Goal: Task Accomplishment & Management: Manage account settings

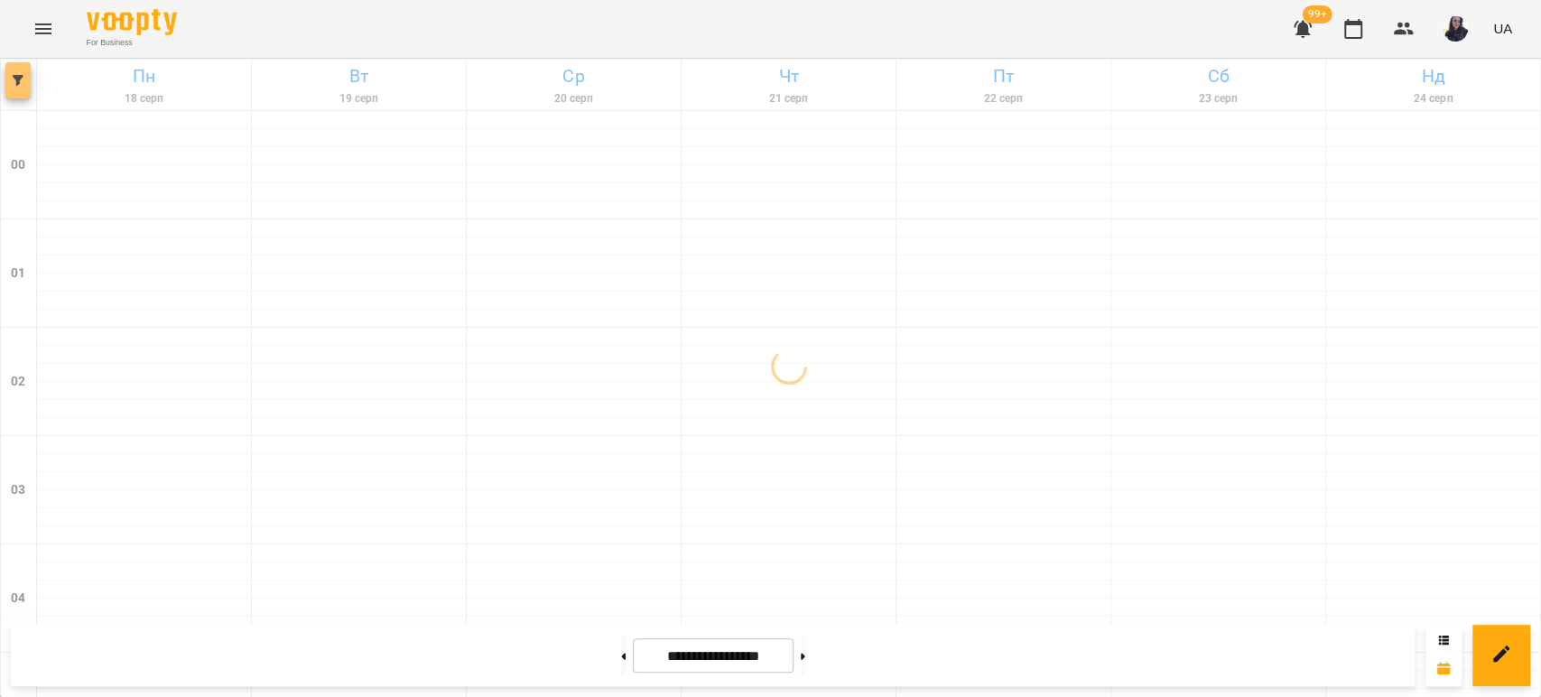
click at [20, 79] on icon "button" at bounding box center [18, 80] width 11 height 11
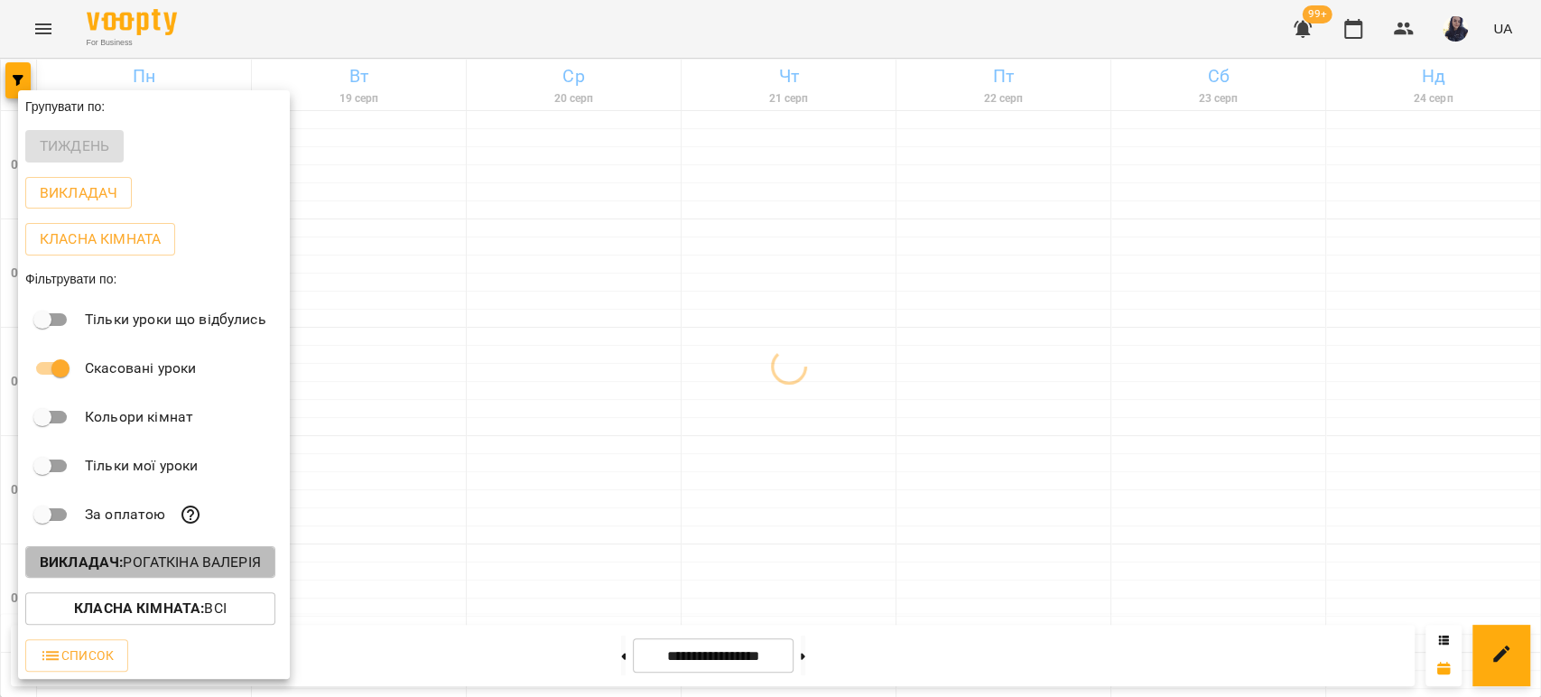
click at [195, 552] on button "Викладач : [PERSON_NAME]" at bounding box center [150, 562] width 250 height 33
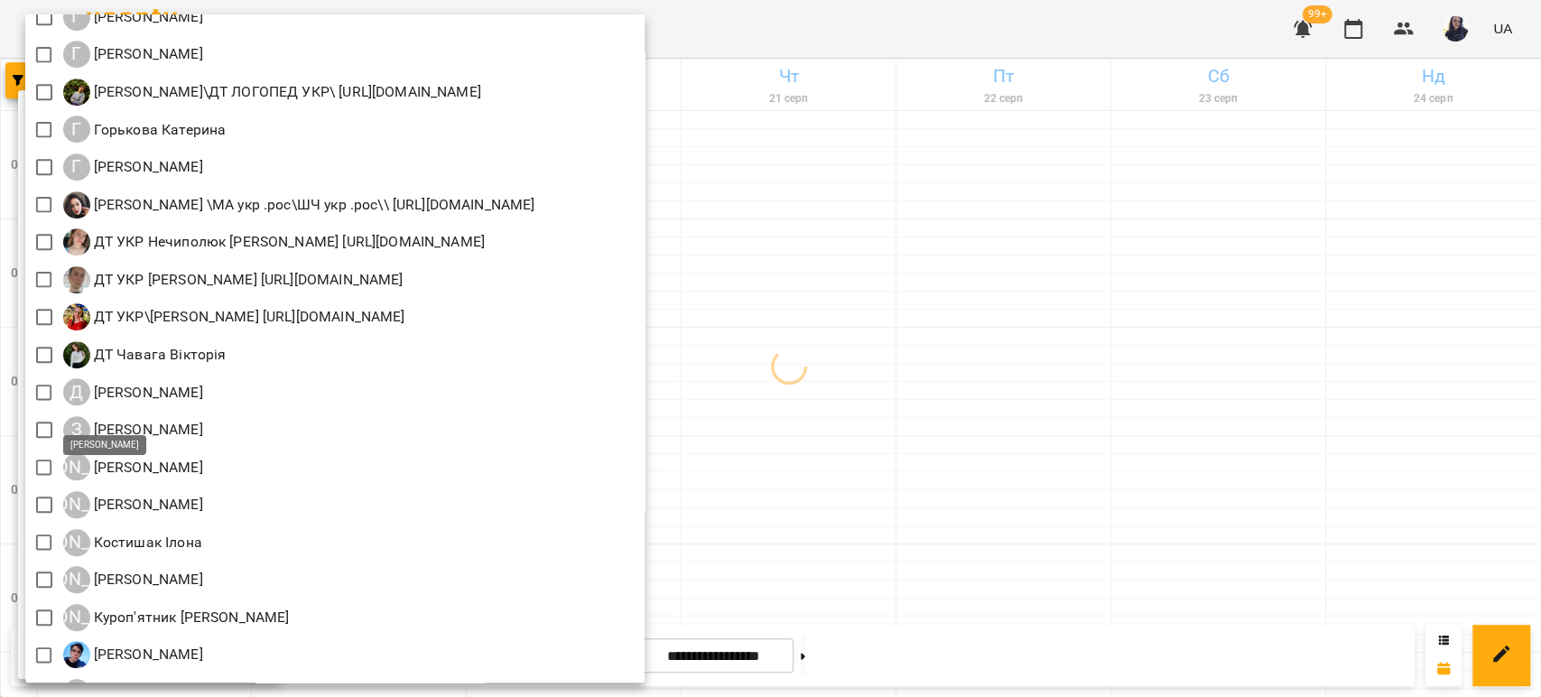
scroll to position [903, 0]
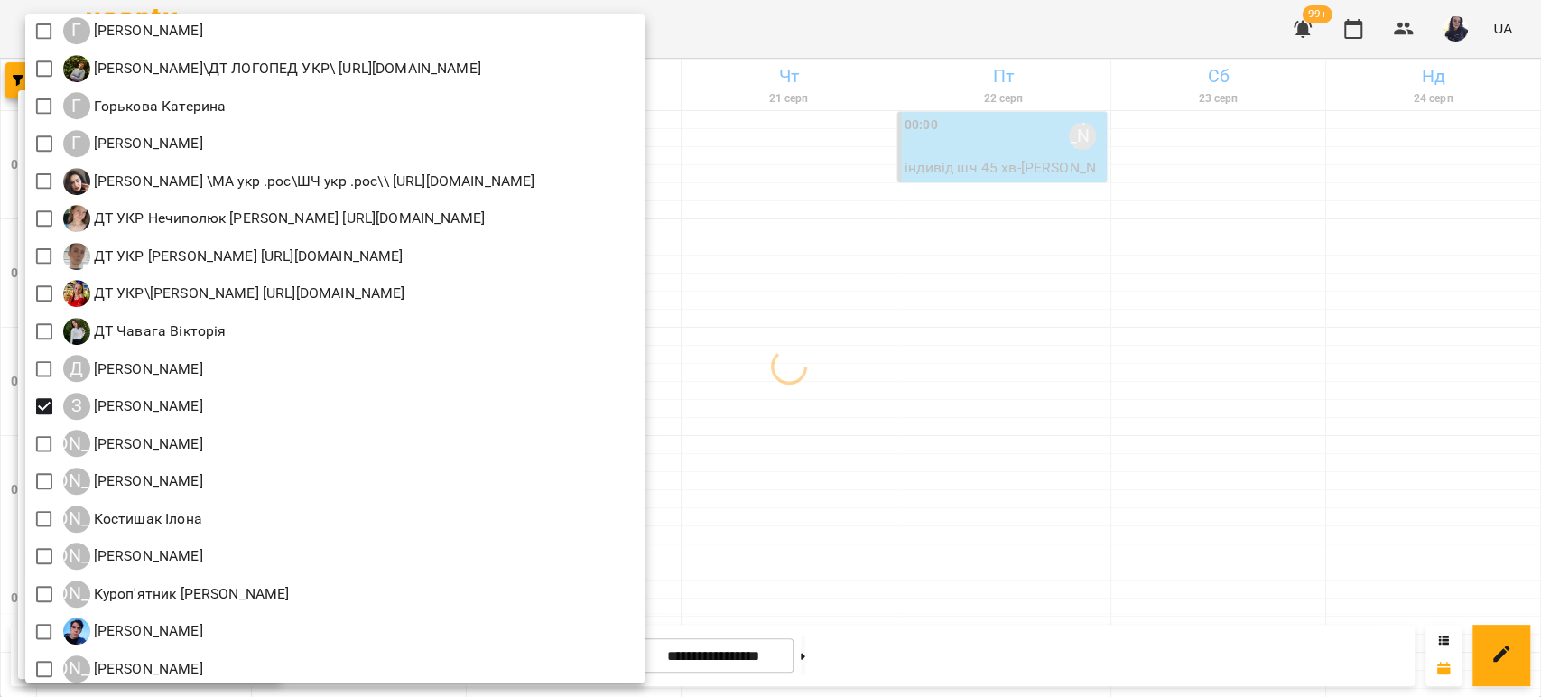
click at [864, 11] on div at bounding box center [770, 348] width 1541 height 697
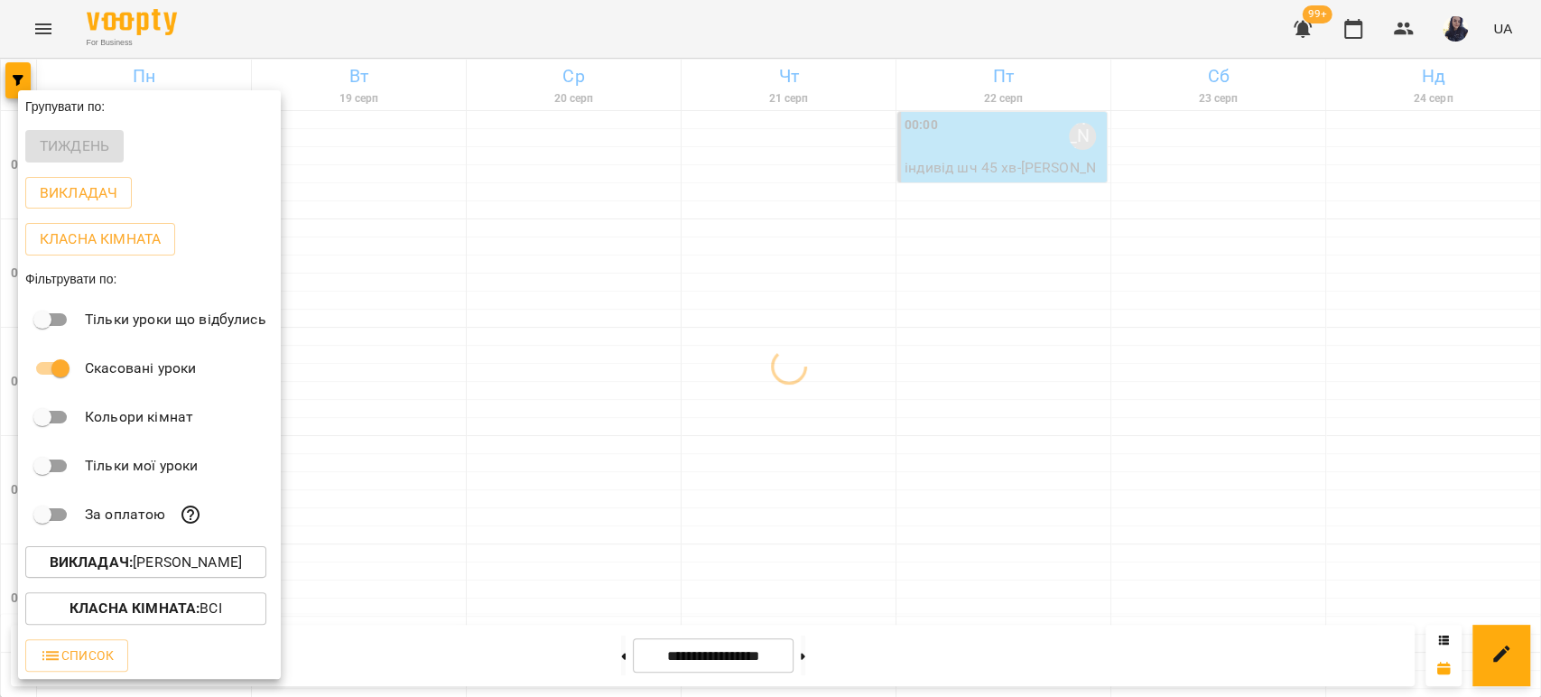
click at [749, 19] on div at bounding box center [770, 348] width 1541 height 697
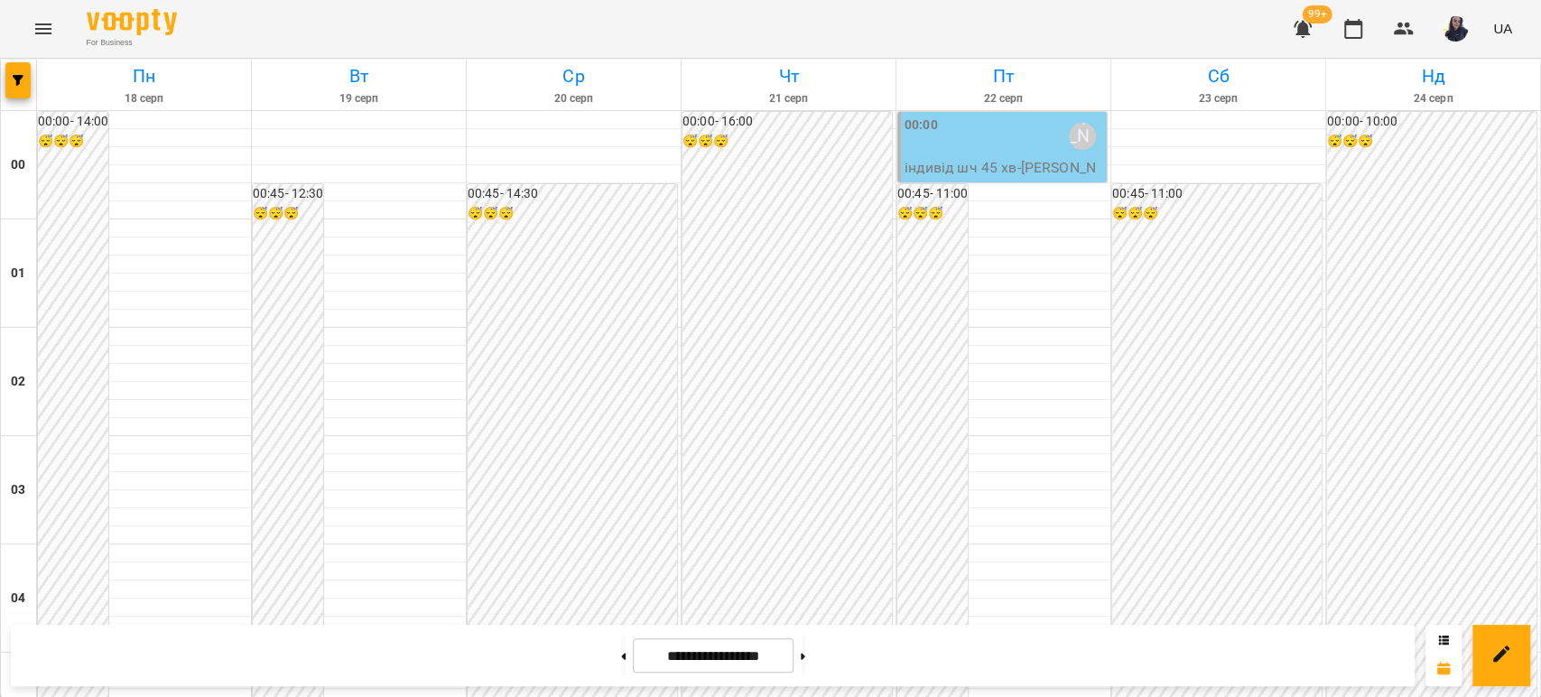
scroll to position [2095, 0]
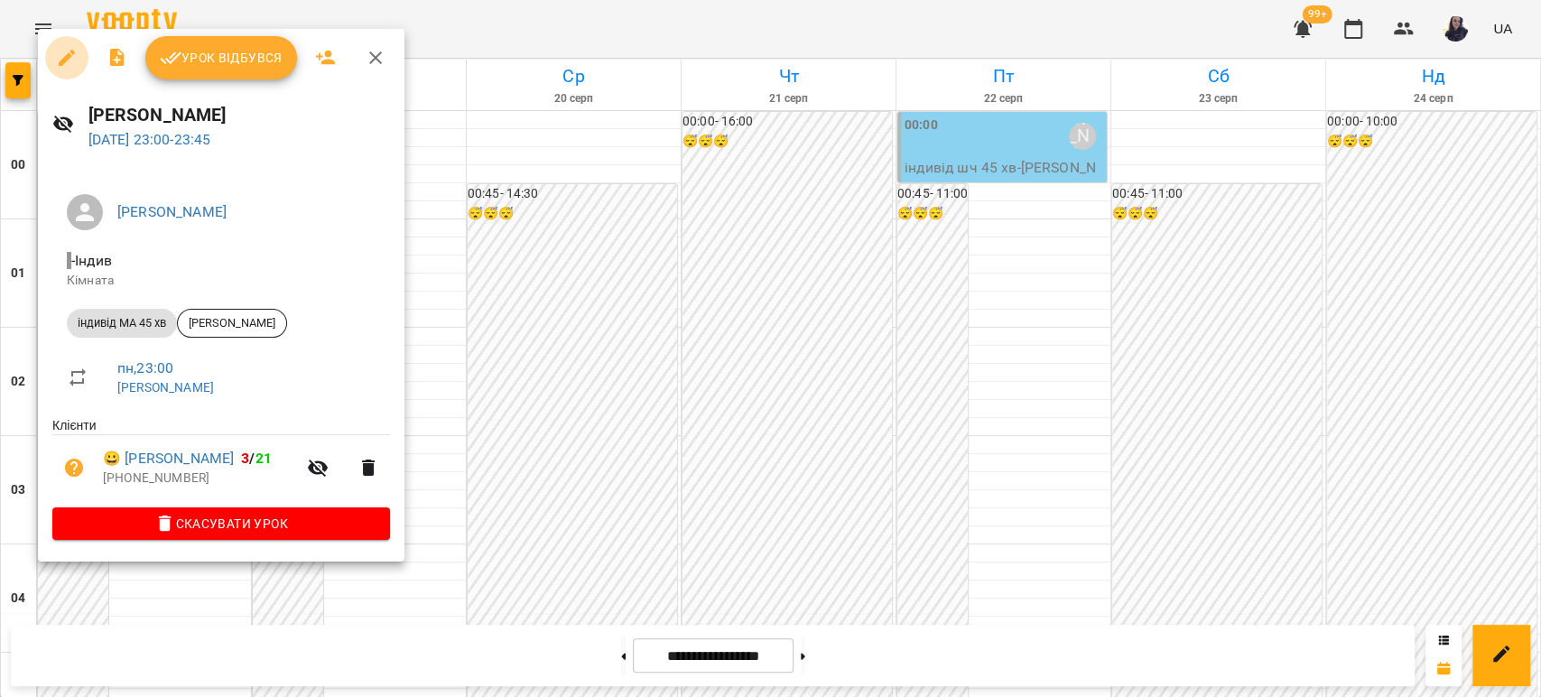
click at [62, 58] on icon "button" at bounding box center [67, 58] width 22 height 22
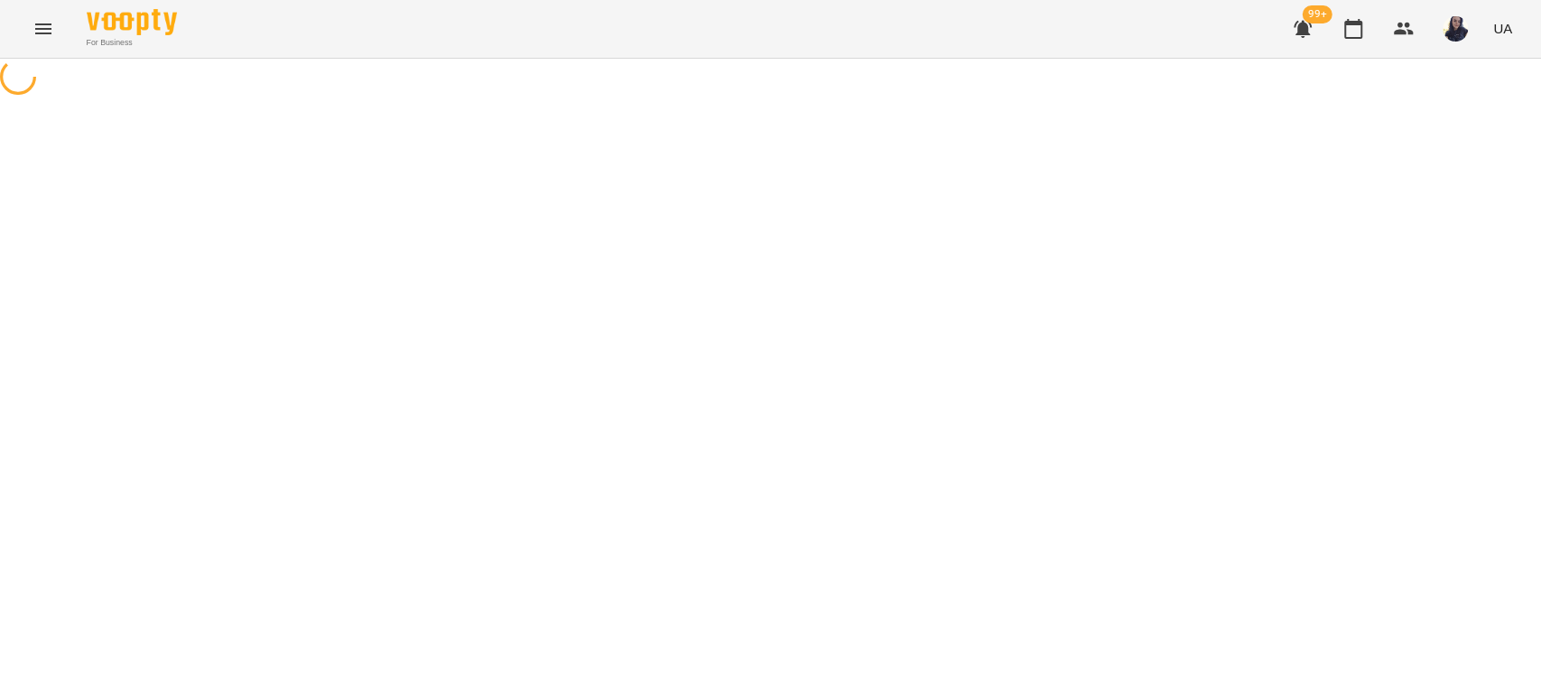
select select "**********"
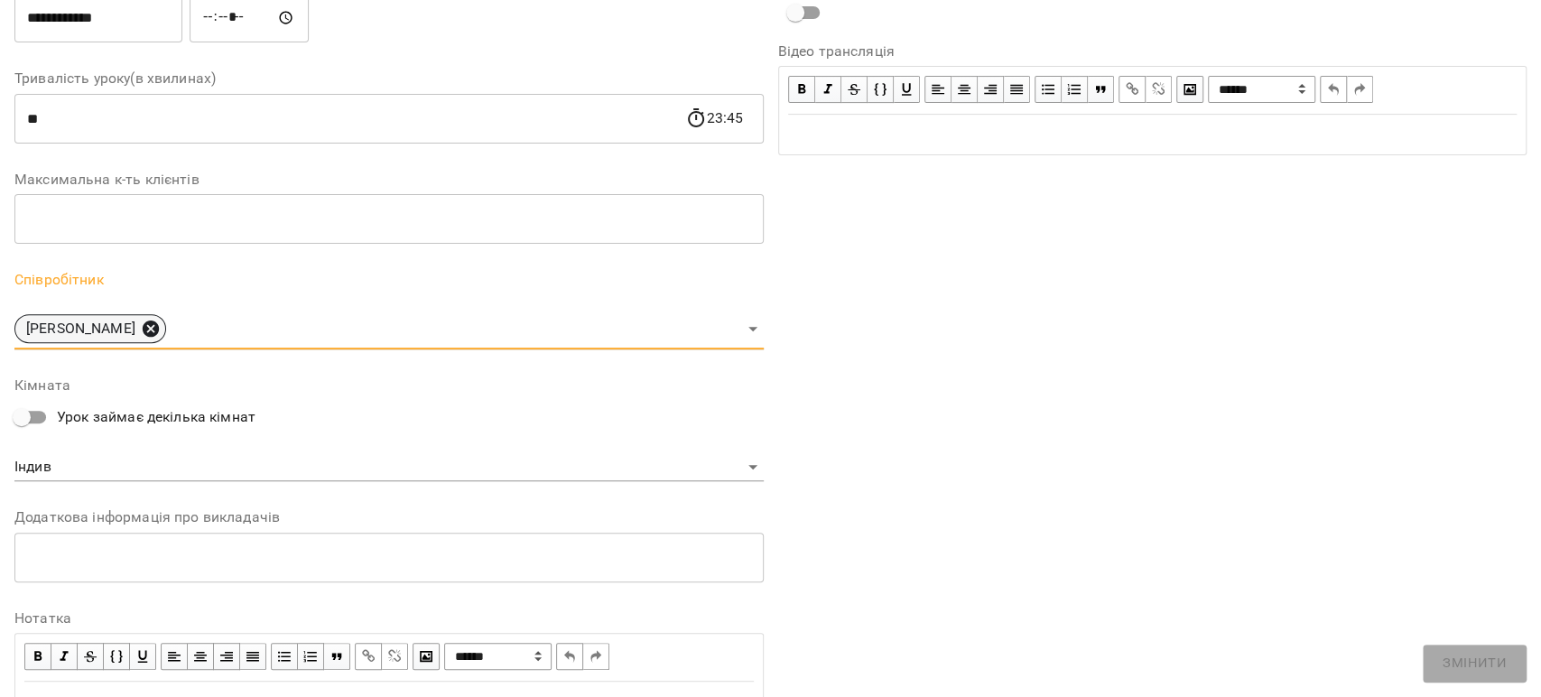
click at [161, 329] on icon at bounding box center [151, 329] width 20 height 20
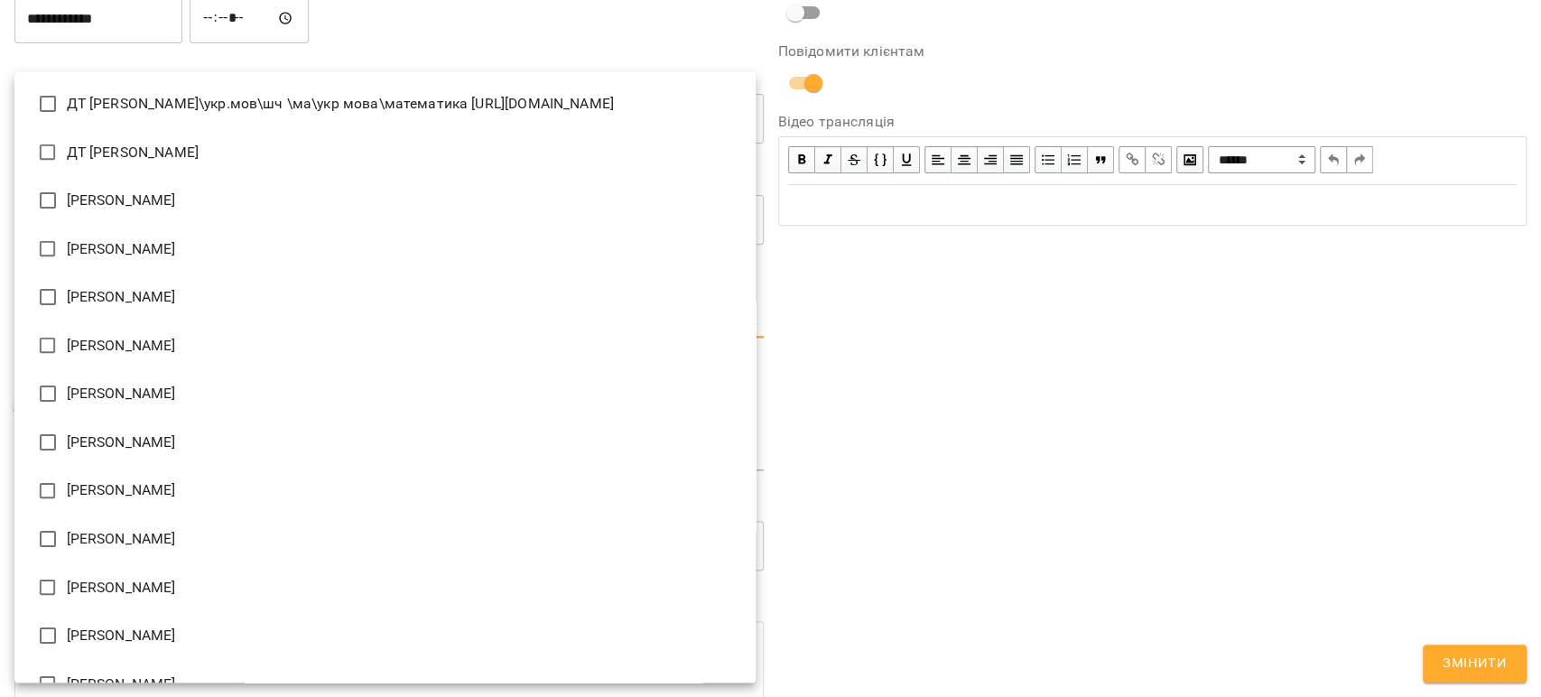
click at [161, 323] on body "For Business 99+ UA Журнал відвідувань / [PERSON_NAME][DATE] 23:00 / Урок відбу…" at bounding box center [770, 435] width 1541 height 870
type input "**********"
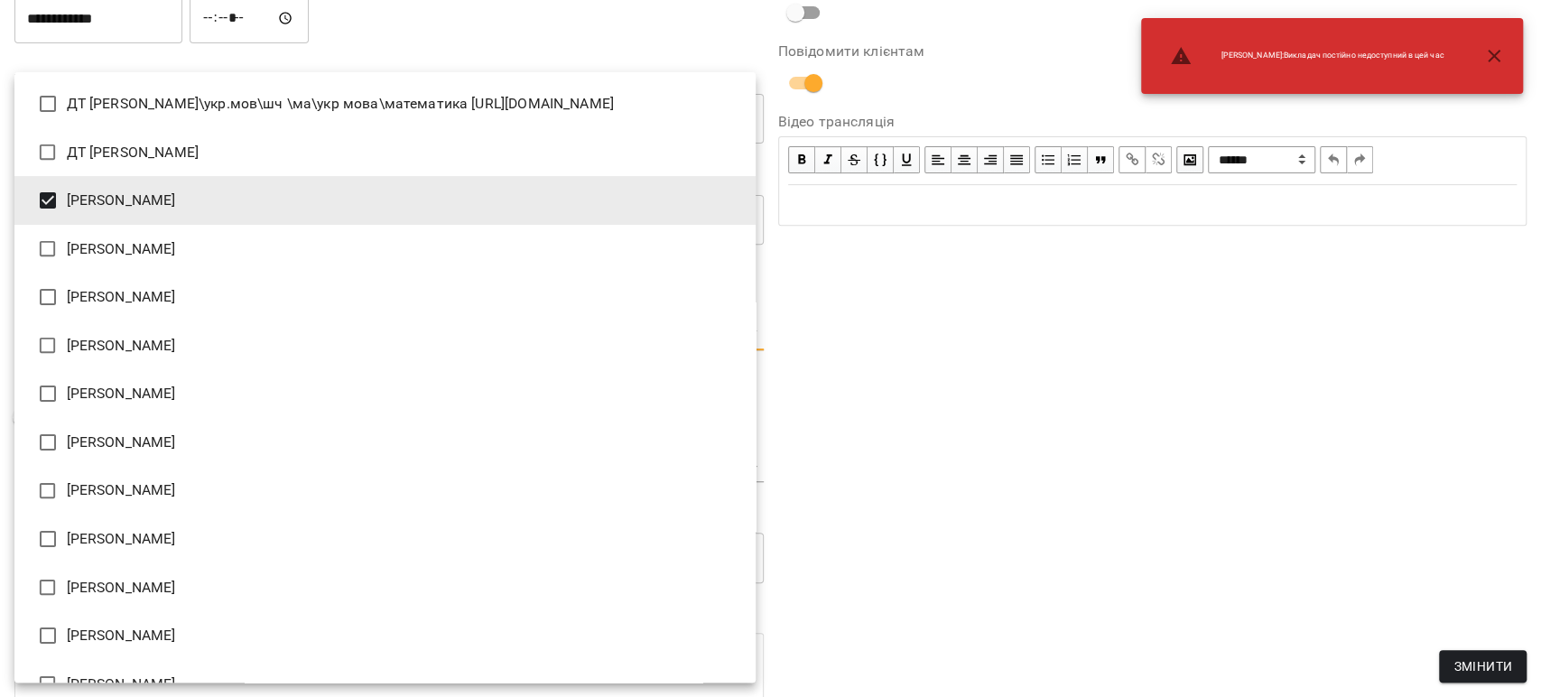
click at [927, 336] on div at bounding box center [770, 348] width 1541 height 697
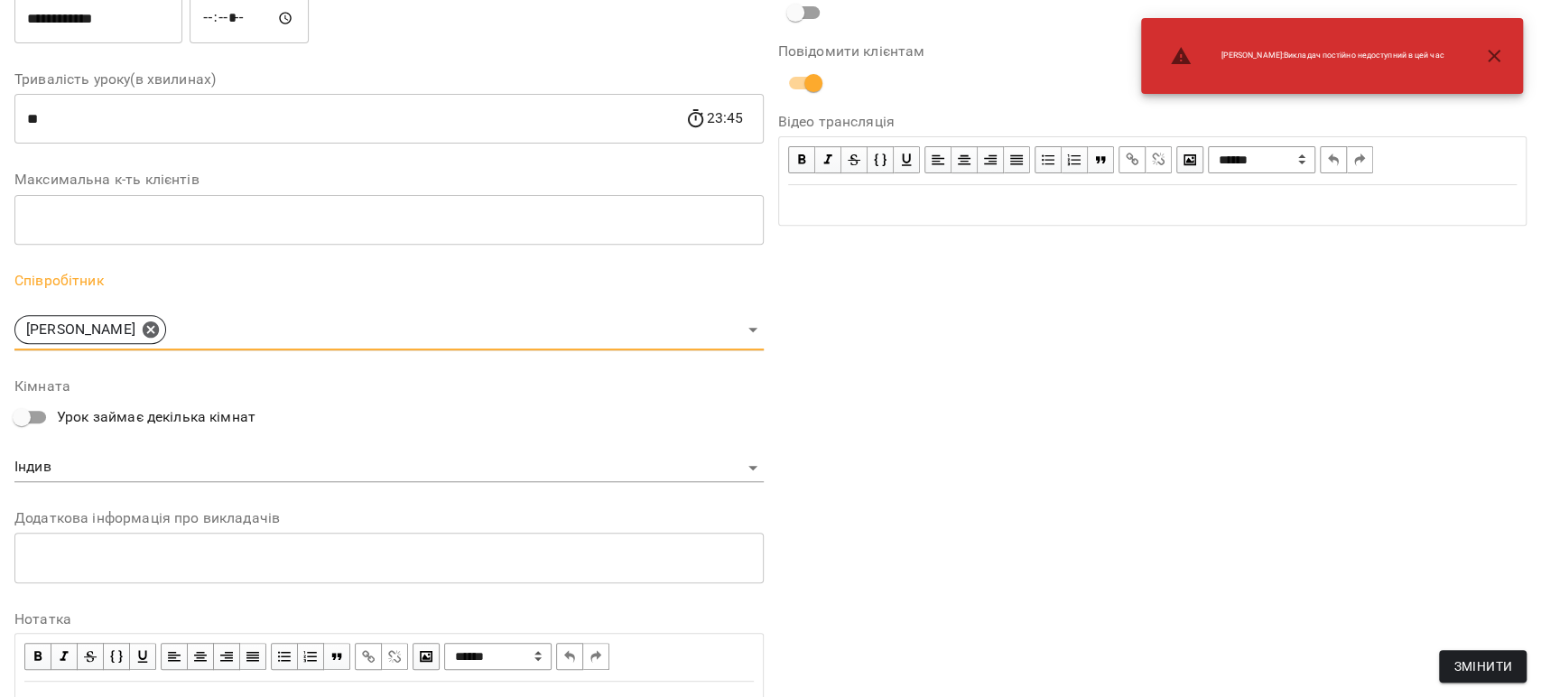
click at [1481, 678] on button "Змінити" at bounding box center [1483, 666] width 88 height 33
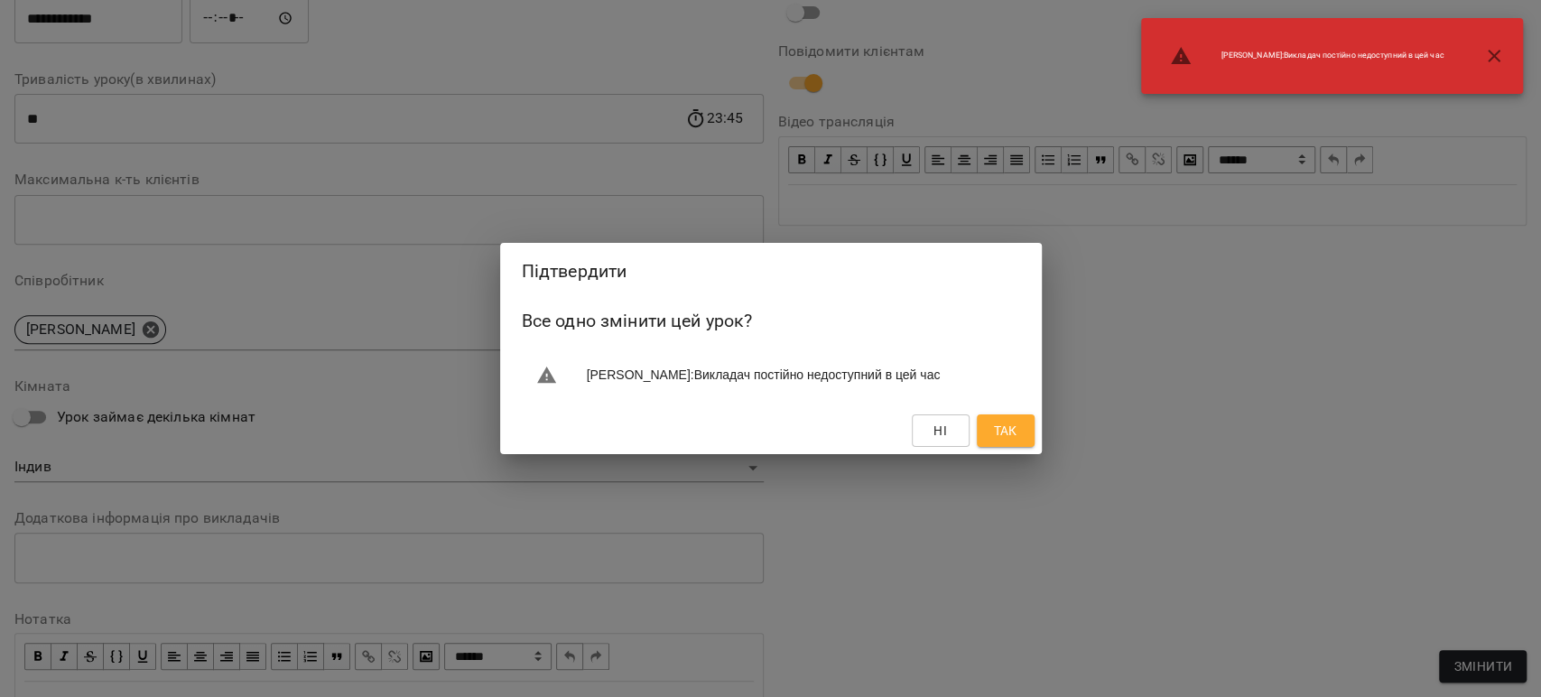
drag, startPoint x: 1017, startPoint y: 433, endPoint x: 948, endPoint y: 397, distance: 77.1
click at [1019, 433] on span "Так" at bounding box center [1005, 431] width 29 height 22
